Goal: Check status

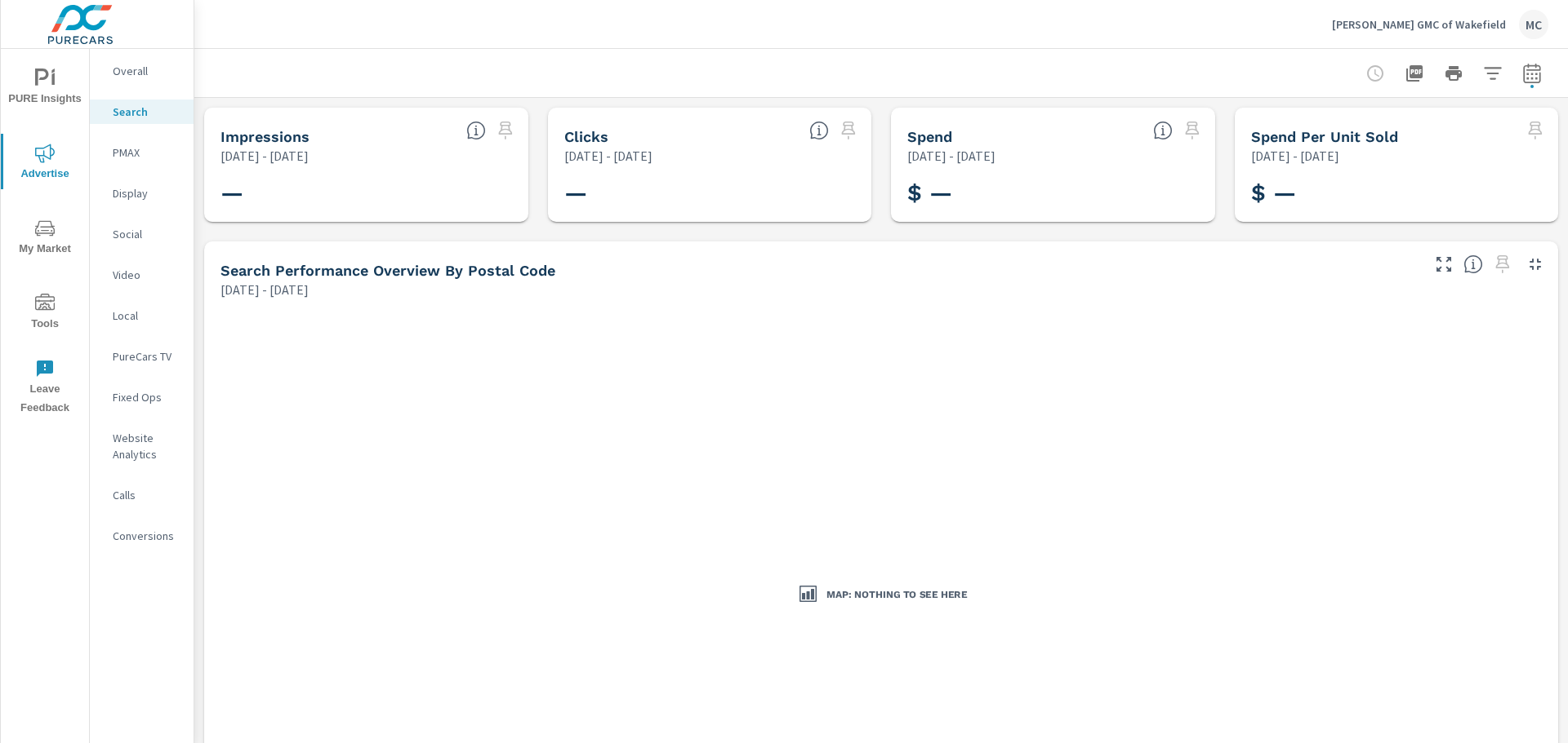
click at [141, 116] on p "Search" at bounding box center [147, 111] width 68 height 16
click at [111, 146] on div "PMAX" at bounding box center [141, 153] width 104 height 24
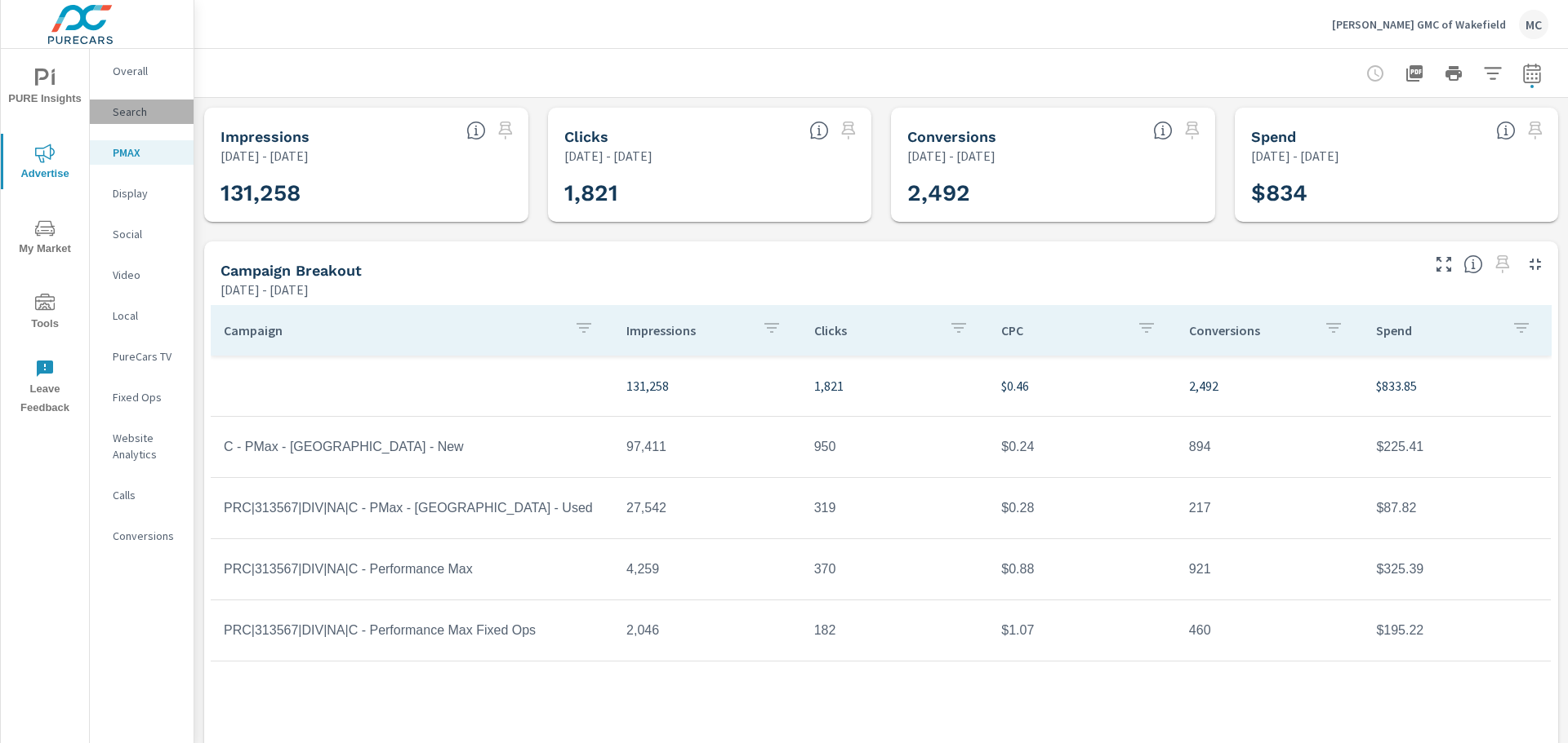
click at [135, 122] on div "Search" at bounding box center [141, 112] width 104 height 24
